Goal: Task Accomplishment & Management: Use online tool/utility

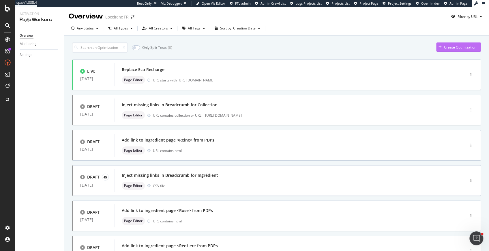
click at [446, 49] on div "Create Optimization" at bounding box center [460, 47] width 32 height 5
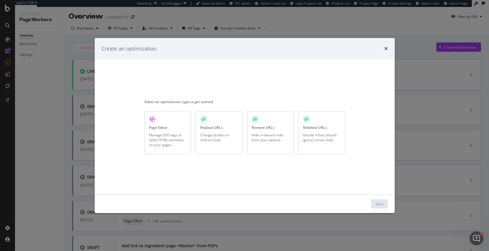
click at [172, 126] on div "Page Editor Manage SEO tags or other HTML elements on your pages" at bounding box center [167, 132] width 47 height 43
click at [377, 201] on div "Next" at bounding box center [379, 203] width 7 height 5
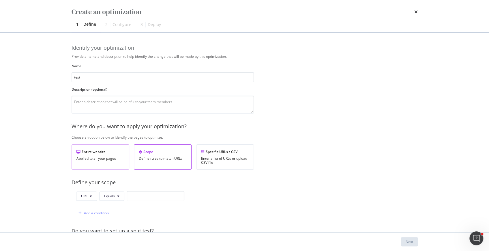
type input "test"
click at [115, 153] on div "Entire website" at bounding box center [100, 151] width 48 height 5
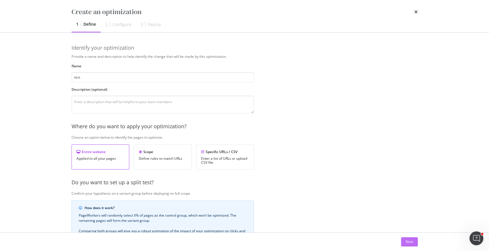
click at [404, 239] on button "Next" at bounding box center [409, 241] width 17 height 9
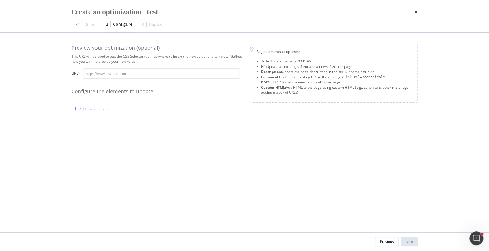
click at [101, 110] on div "Add an element" at bounding box center [91, 108] width 25 height 3
click at [91, 156] on div "Custom HTML" at bounding box center [98, 158] width 23 height 5
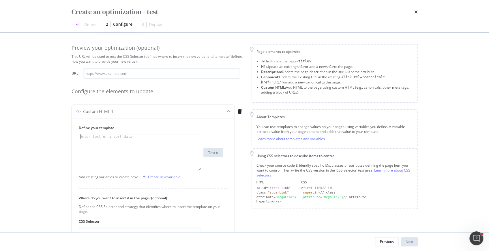
click at [101, 140] on div "modal" at bounding box center [140, 157] width 122 height 46
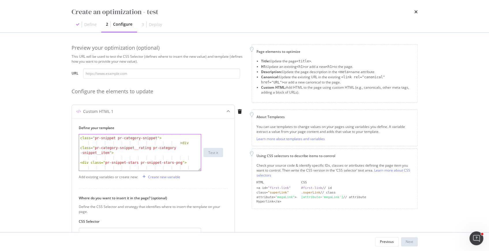
scroll to position [5499, 0]
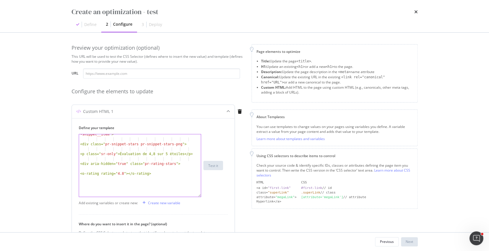
drag, startPoint x: 199, startPoint y: 168, endPoint x: 199, endPoint y: 192, distance: 23.9
click at [199, 196] on div "<div class=" pr-category-snippet__rating pr-category -snippet__item "> <div cla…" at bounding box center [140, 165] width 122 height 63
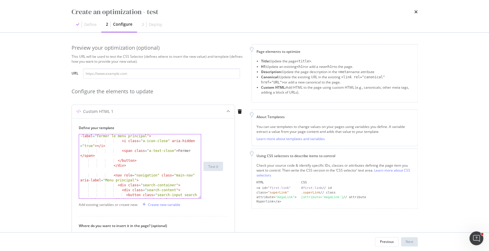
scroll to position [0, 0]
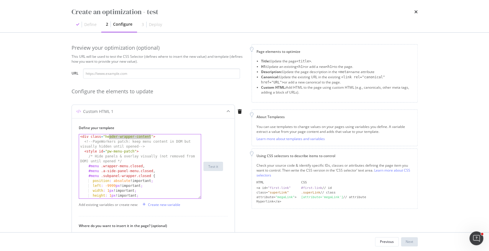
drag, startPoint x: 151, startPoint y: 136, endPoint x: 108, endPoint y: 137, distance: 43.3
click at [108, 137] on div "< div class = "header-wrapper-content" > <!-- PageWorkers patch: keep menu cont…" at bounding box center [140, 171] width 122 height 74
type textarea "<div class="header-wrapper-content">"
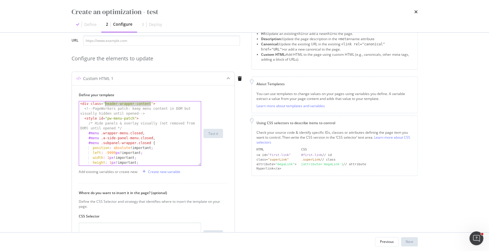
scroll to position [57, 0]
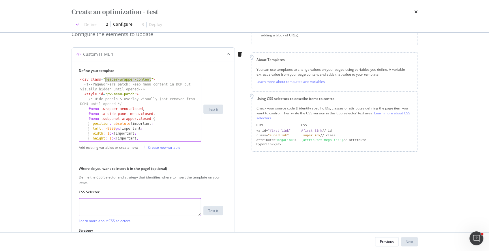
click at [135, 207] on textarea "modal" at bounding box center [140, 207] width 122 height 18
paste textarea "header-wrapper-content"
click at [81, 203] on textarea "header-wrapper-content" at bounding box center [140, 207] width 122 height 18
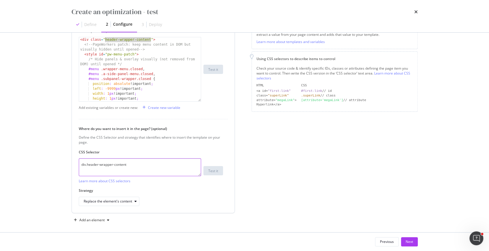
scroll to position [100, 0]
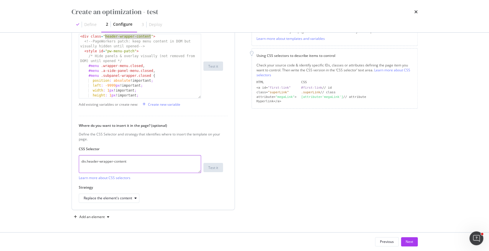
type textarea "div.header-wrapper-content"
click at [141, 197] on div "Replace the element's content" at bounding box center [151, 197] width 144 height 9
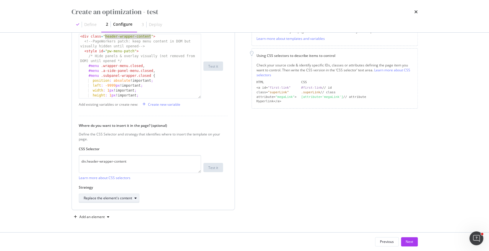
click at [134, 197] on div "modal" at bounding box center [135, 197] width 7 height 3
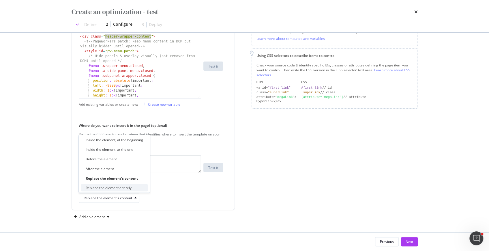
click at [133, 185] on div "Replace the element entirely" at bounding box center [114, 187] width 67 height 7
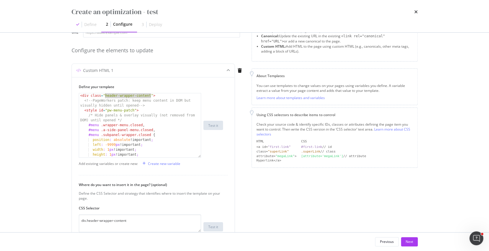
scroll to position [0, 0]
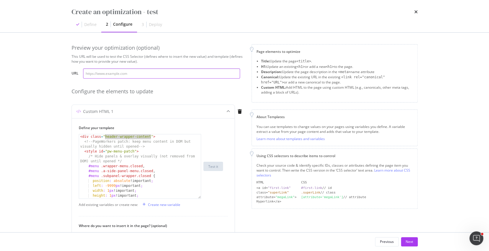
click at [177, 69] on input "modal" at bounding box center [161, 73] width 157 height 10
paste input "[URL][DOMAIN_NAME]"
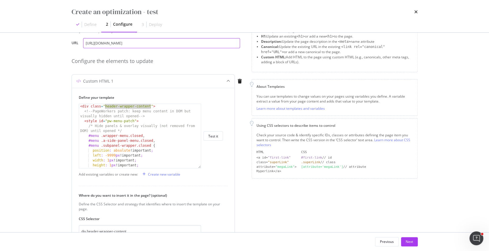
scroll to position [53, 0]
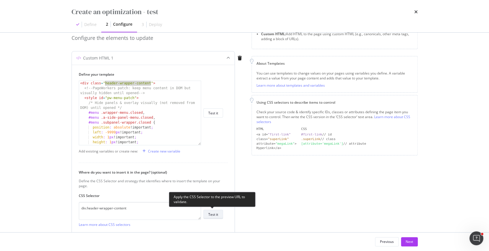
type input "[URL][DOMAIN_NAME]"
click at [213, 214] on div "Test it" at bounding box center [213, 214] width 10 height 5
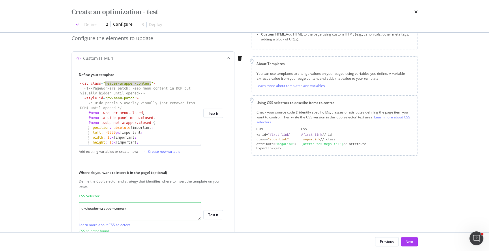
scroll to position [49, 0]
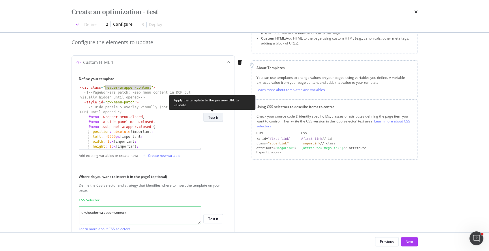
click at [216, 115] on div "Test it" at bounding box center [213, 117] width 10 height 5
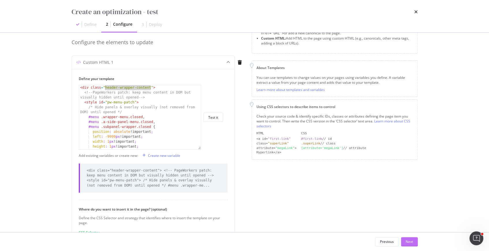
click at [412, 244] on div "Next" at bounding box center [409, 241] width 7 height 9
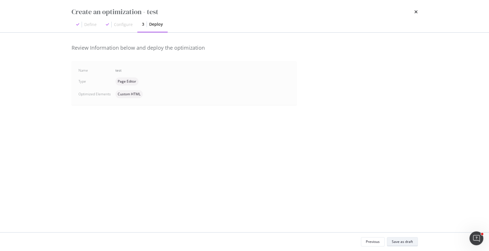
scroll to position [0, 0]
click at [411, 244] on div "Save as draft" at bounding box center [402, 241] width 21 height 8
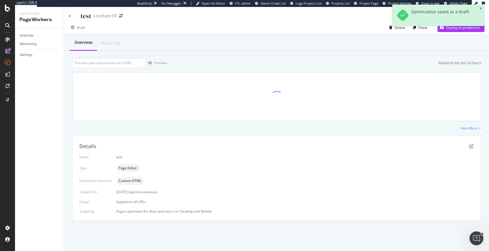
click at [134, 56] on div "Overview Reporting Preview Based on the last 24 hours View More Details Name te…" at bounding box center [276, 138] width 425 height 206
click at [134, 61] on input "url" at bounding box center [109, 63] width 74 height 10
paste input "[URL][DOMAIN_NAME]"
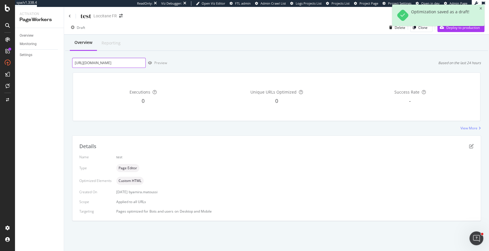
scroll to position [0, 99]
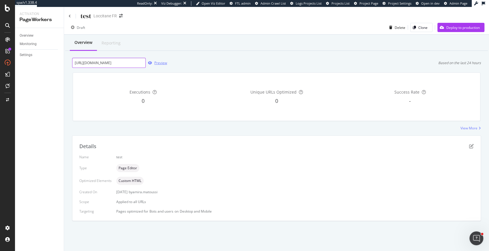
type input "[URL][DOMAIN_NAME]"
click at [159, 63] on div "Preview" at bounding box center [160, 62] width 13 height 5
click at [471, 145] on icon "pen-to-square" at bounding box center [471, 146] width 5 height 5
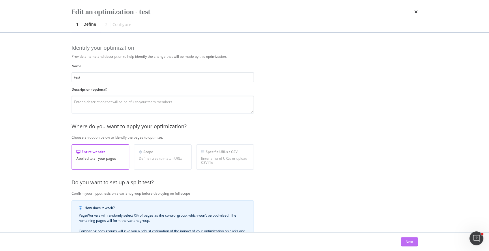
click at [406, 238] on div "Next" at bounding box center [409, 241] width 7 height 9
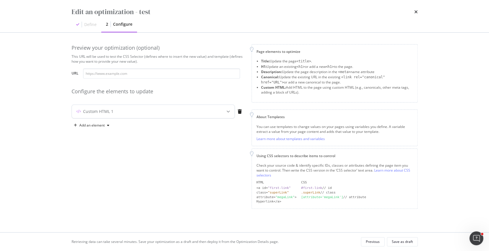
click at [202, 115] on div "Custom HTML 1" at bounding box center [153, 111] width 163 height 13
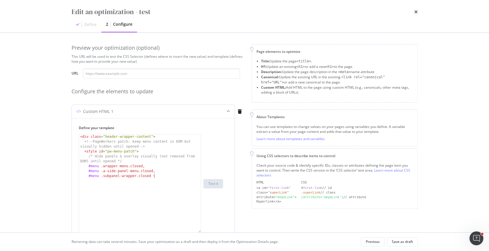
drag, startPoint x: 199, startPoint y: 168, endPoint x: 199, endPoint y: 230, distance: 62.0
click at [199, 230] on div "< div class = "header-wrapper-content" > <!-- PageWorkers patch: keep menu cont…" at bounding box center [140, 183] width 122 height 99
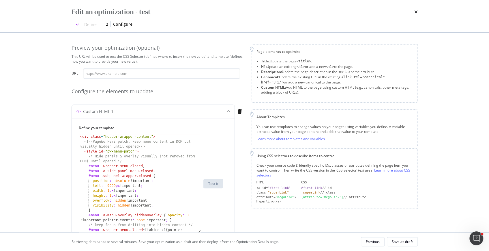
type textarea "<!-- PageWorkers patch: keep menu content in DOM but visually hidden until open…"
click at [146, 147] on div "< div class = "header-wrapper-content" > <!-- PageWorkers patch: keep menu cont…" at bounding box center [140, 190] width 122 height 113
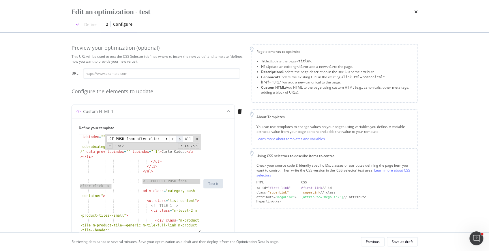
scroll to position [0, 20]
click at [181, 138] on span "​" at bounding box center [179, 138] width 7 height 7
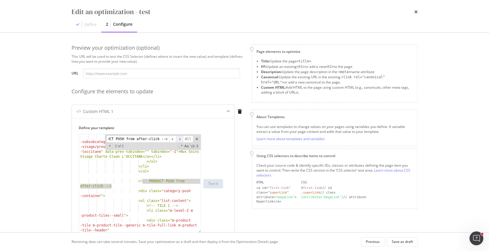
click at [177, 138] on span "​" at bounding box center [179, 138] width 7 height 7
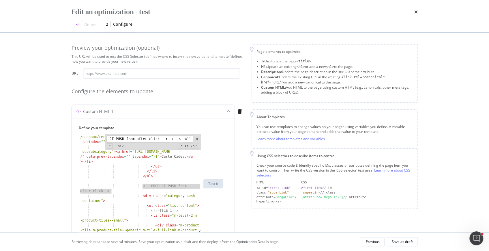
click at [152, 138] on input "<!-- PRODUCT PUSH from after-click -->" at bounding box center [137, 138] width 63 height 7
drag, startPoint x: 162, startPoint y: 139, endPoint x: 115, endPoint y: 135, distance: 46.6
click at [115, 135] on input "<!-- PRODUCT PUSH from after-click -->" at bounding box center [137, 138] width 63 height 7
type input "-->"
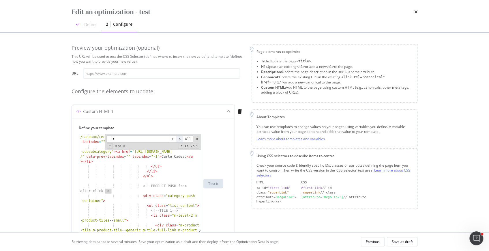
click at [181, 137] on span "​" at bounding box center [179, 138] width 7 height 7
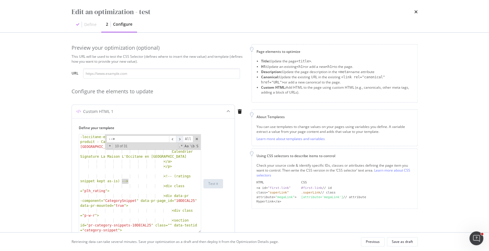
click at [181, 137] on span "​" at bounding box center [179, 138] width 7 height 7
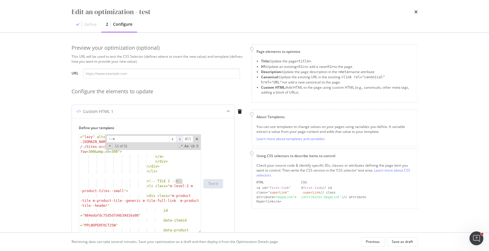
click at [181, 137] on span "​" at bounding box center [179, 138] width 7 height 7
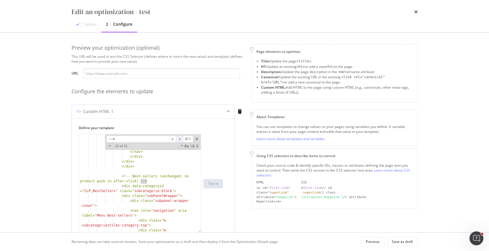
click at [181, 137] on span "​" at bounding box center [179, 138] width 7 height 7
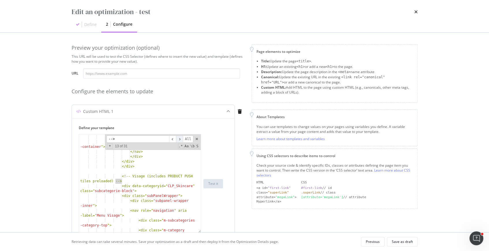
click at [181, 137] on span "​" at bounding box center [179, 138] width 7 height 7
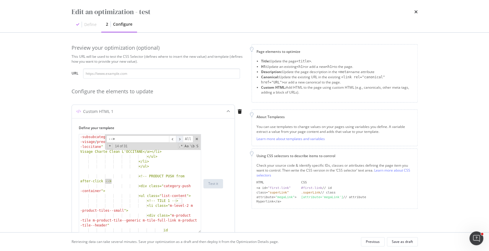
click at [181, 137] on span "​" at bounding box center [179, 138] width 7 height 7
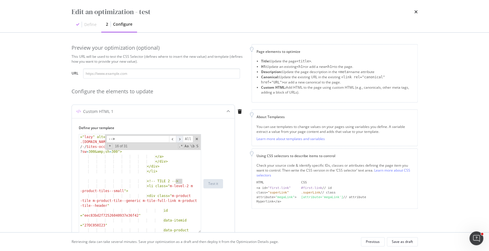
click at [181, 137] on span "​" at bounding box center [179, 138] width 7 height 7
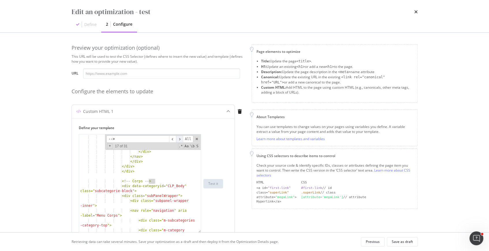
click at [181, 137] on span "​" at bounding box center [179, 138] width 7 height 7
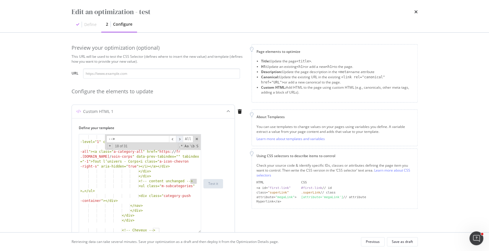
click at [181, 137] on span "​" at bounding box center [179, 138] width 7 height 7
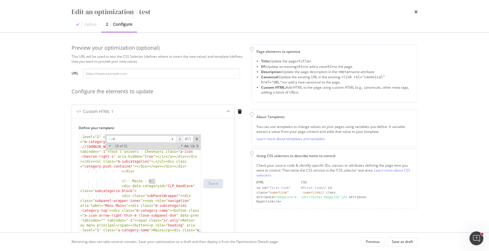
click at [181, 137] on span "​" at bounding box center [179, 138] width 7 height 7
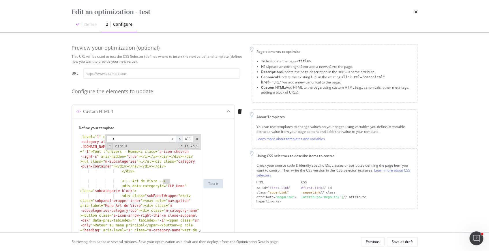
click at [181, 137] on span "​" at bounding box center [179, 138] width 7 height 7
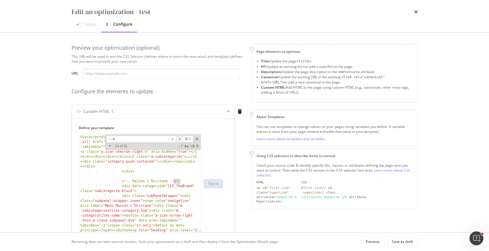
click at [181, 137] on span "​" at bounding box center [179, 138] width 7 height 7
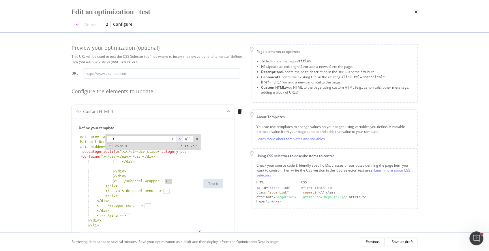
scroll to position [6708, 0]
click at [181, 137] on span "​" at bounding box center [179, 138] width 7 height 7
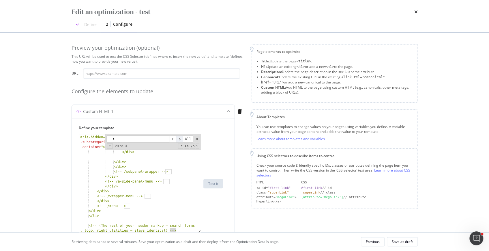
click at [181, 137] on span "​" at bounding box center [179, 138] width 7 height 7
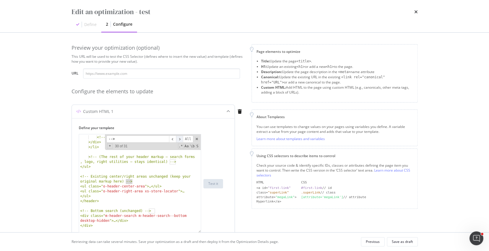
click at [181, 137] on span "​" at bounding box center [179, 138] width 7 height 7
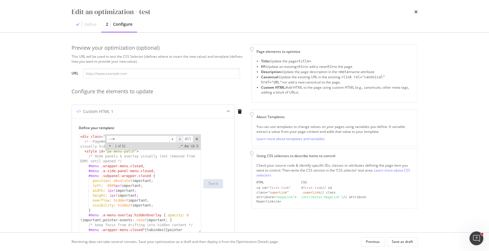
click at [181, 137] on span "​" at bounding box center [179, 138] width 7 height 7
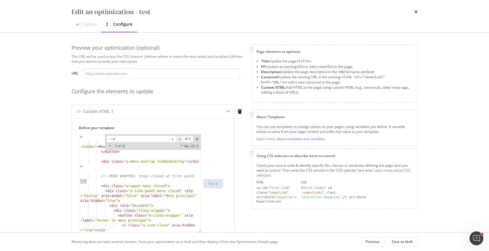
click at [181, 137] on span "​" at bounding box center [179, 138] width 7 height 7
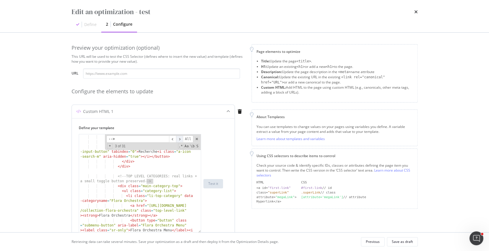
click at [181, 137] on span "​" at bounding box center [179, 138] width 7 height 7
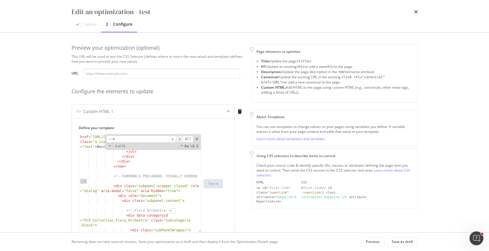
scroll to position [1049, 0]
click at [181, 137] on span "​" at bounding box center [179, 138] width 7 height 7
click at [415, 10] on icon "times" at bounding box center [415, 12] width 3 height 5
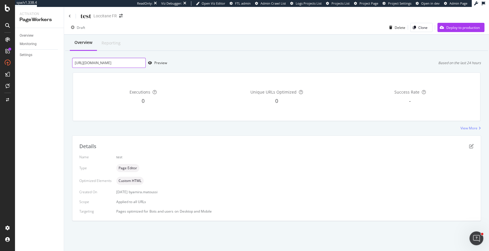
click at [126, 59] on input "[URL][DOMAIN_NAME]" at bounding box center [109, 63] width 74 height 10
paste input "[URL][DOMAIN_NAME]"
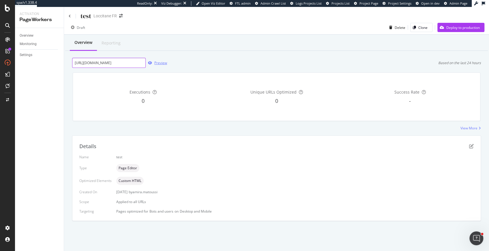
type input "[URL][DOMAIN_NAME]"
click at [156, 65] on div "Preview" at bounding box center [160, 62] width 13 height 5
click at [472, 145] on icon "pen-to-square" at bounding box center [471, 146] width 5 height 5
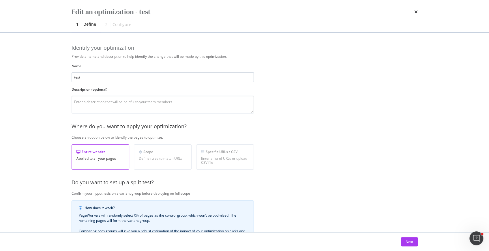
click at [93, 75] on input "test" at bounding box center [163, 77] width 182 height 10
drag, startPoint x: 405, startPoint y: 243, endPoint x: 393, endPoint y: 193, distance: 51.9
click at [393, 193] on div "Edit an optimization - Inject full menu in initial code 1 Define 2 Configure Id…" at bounding box center [244, 125] width 489 height 251
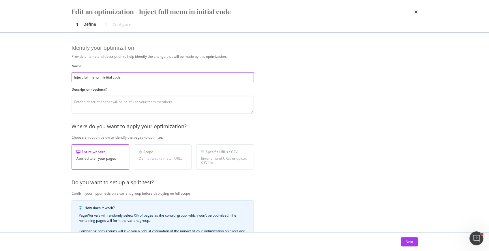
click at [89, 76] on input "Inject full menu in initial code" at bounding box center [163, 77] width 182 height 10
type input "Inject full navigation menu in initial code"
click at [413, 243] on button "Next" at bounding box center [409, 241] width 17 height 9
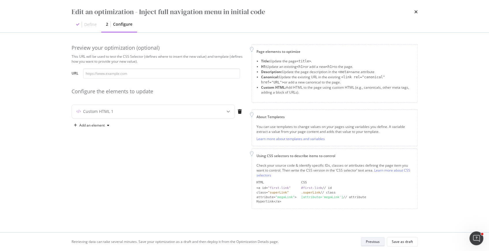
click at [413, 243] on button "Save as draft" at bounding box center [402, 241] width 31 height 9
